Goal: Information Seeking & Learning: Find specific fact

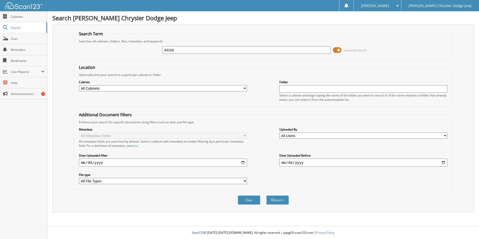
type input "44104"
click at [266, 195] on button "Search" at bounding box center [277, 199] width 23 height 9
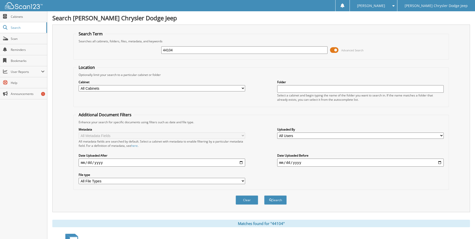
click at [178, 50] on input "44104" at bounding box center [244, 50] width 167 height 8
click at [277, 199] on button "Search" at bounding box center [275, 199] width 23 height 9
click at [179, 50] on input "44104" at bounding box center [244, 50] width 167 height 8
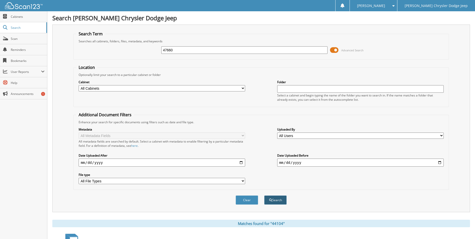
type input "47660"
click at [270, 199] on span "submit" at bounding box center [270, 200] width 3 height 3
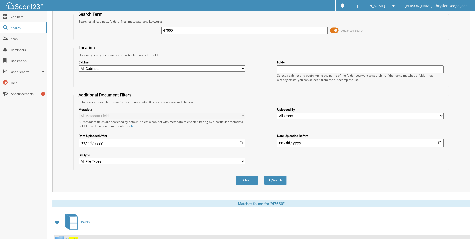
scroll to position [61, 0]
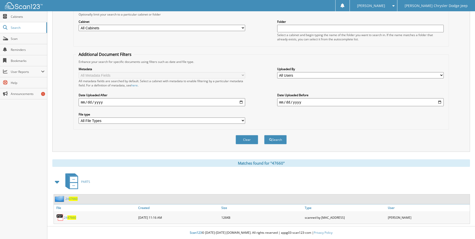
click at [75, 218] on span "47660" at bounding box center [71, 217] width 9 height 4
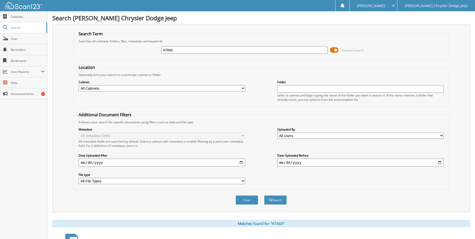
drag, startPoint x: 184, startPoint y: 51, endPoint x: 153, endPoint y: 52, distance: 30.6
click at [153, 52] on div "47660 Advanced Search" at bounding box center [261, 50] width 370 height 14
type input "43953"
click at [278, 199] on button "Search" at bounding box center [275, 199] width 23 height 9
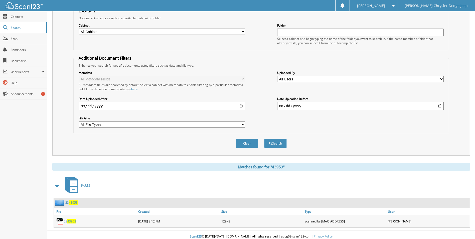
scroll to position [61, 0]
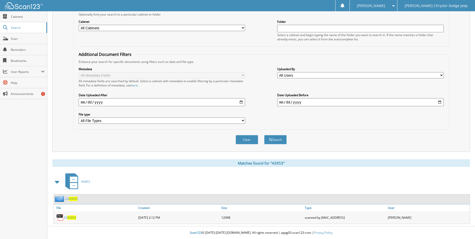
click at [72, 216] on span "43953" at bounding box center [71, 217] width 9 height 4
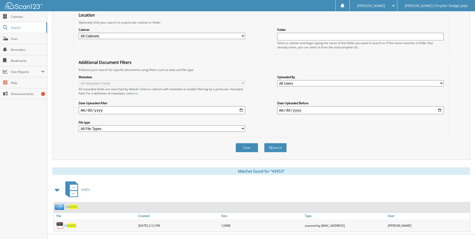
scroll to position [0, 0]
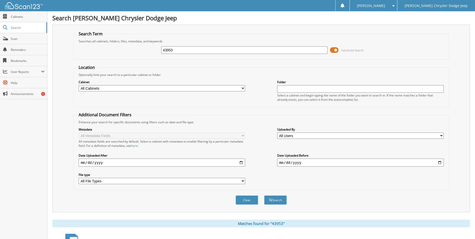
click at [182, 50] on input "43953" at bounding box center [244, 50] width 167 height 8
type input "2543953"
click at [264, 195] on button "Search" at bounding box center [275, 199] width 23 height 9
type input "4395325"
click at [264, 195] on button "Search" at bounding box center [275, 199] width 23 height 9
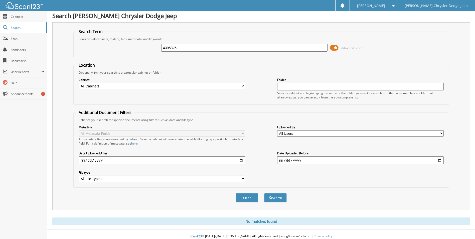
scroll to position [6, 0]
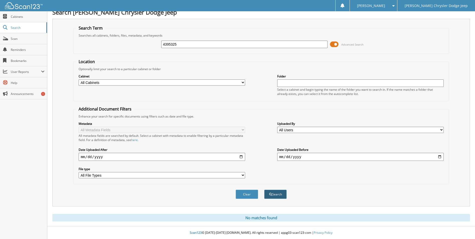
click at [277, 195] on button "Search" at bounding box center [275, 194] width 23 height 9
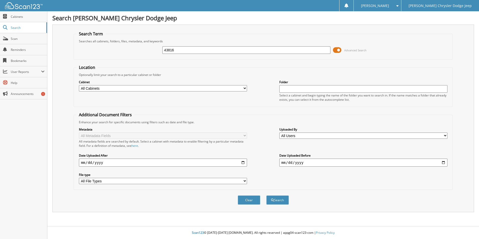
type input "43816"
click at [266, 195] on button "Search" at bounding box center [277, 199] width 23 height 9
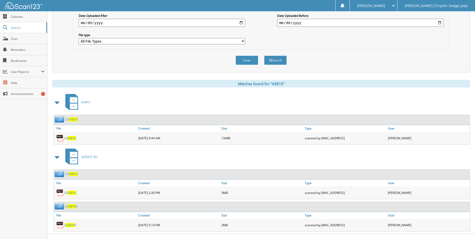
scroll to position [148, 0]
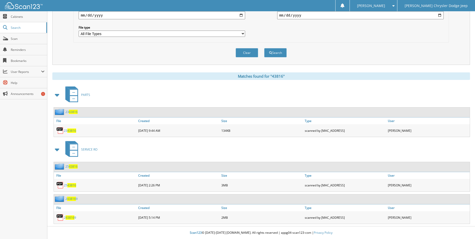
click at [66, 186] on link "25 43816" at bounding box center [70, 185] width 12 height 4
